Goal: Check status: Check status

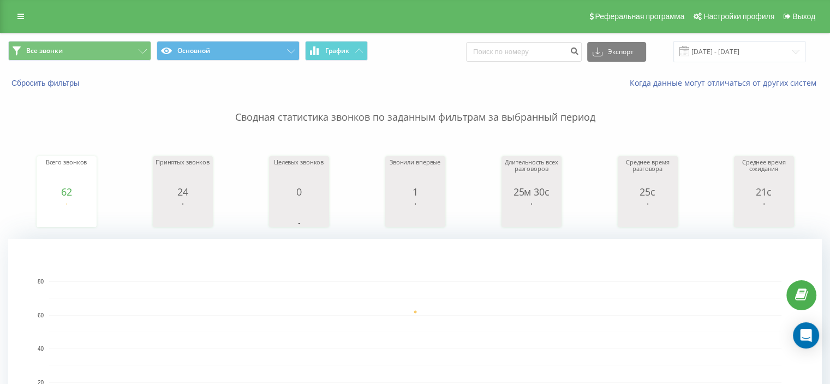
click at [476, 327] on rect "A chart." at bounding box center [415, 348] width 732 height 135
click at [323, 291] on rect "A chart." at bounding box center [415, 348] width 732 height 135
